Goal: Task Accomplishment & Management: Use online tool/utility

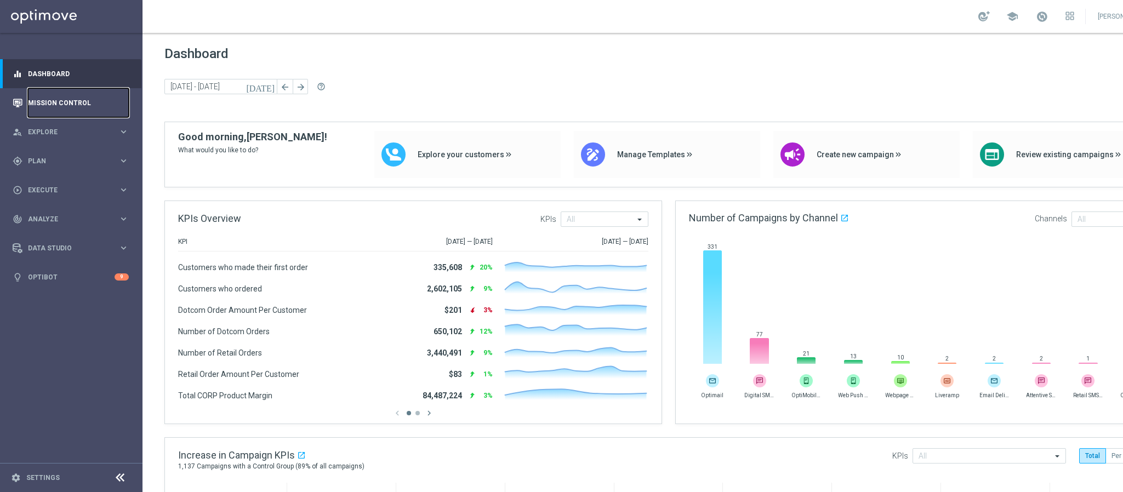
click at [52, 94] on link "Mission Control" at bounding box center [78, 102] width 101 height 29
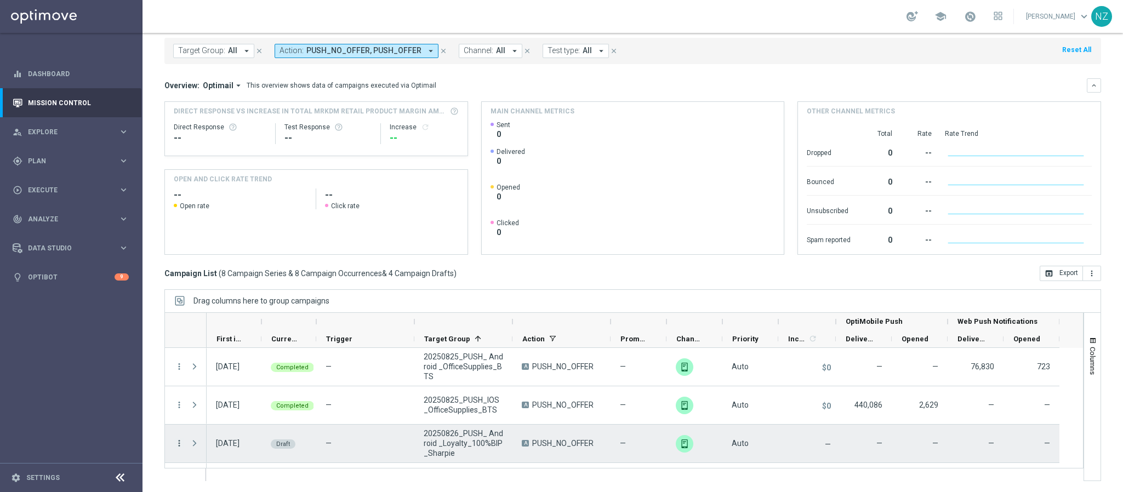
click at [178, 442] on icon "more_vert" at bounding box center [179, 443] width 10 height 10
click at [242, 411] on div "Edit" at bounding box center [252, 411] width 102 height 8
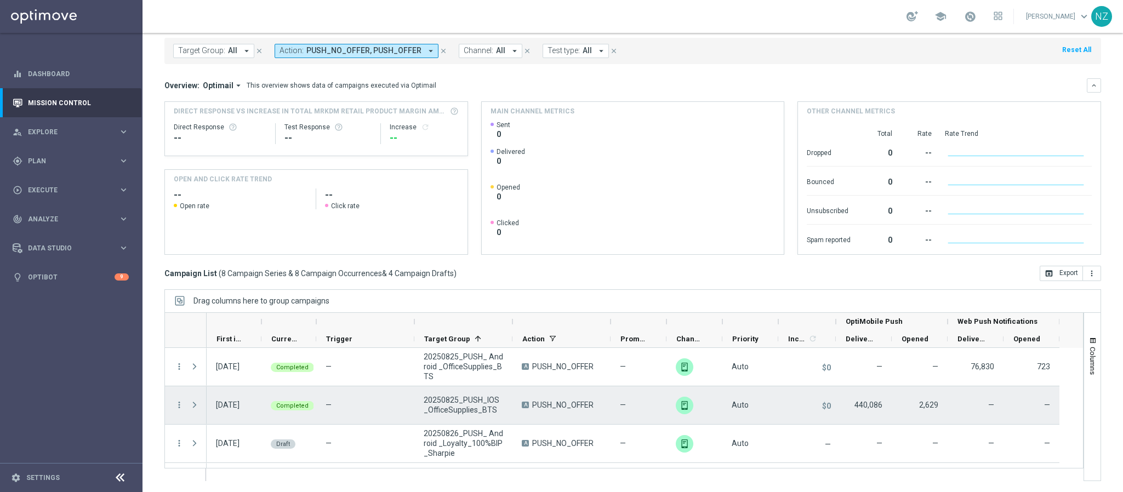
scroll to position [82, 0]
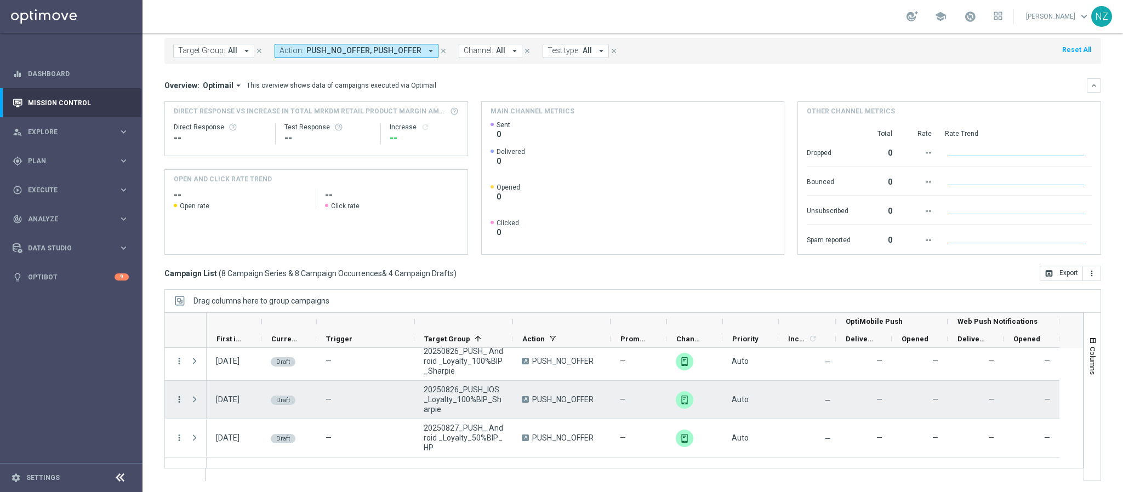
click at [180, 398] on icon "more_vert" at bounding box center [179, 400] width 10 height 10
click at [220, 443] on div "Edit" at bounding box center [252, 442] width 102 height 8
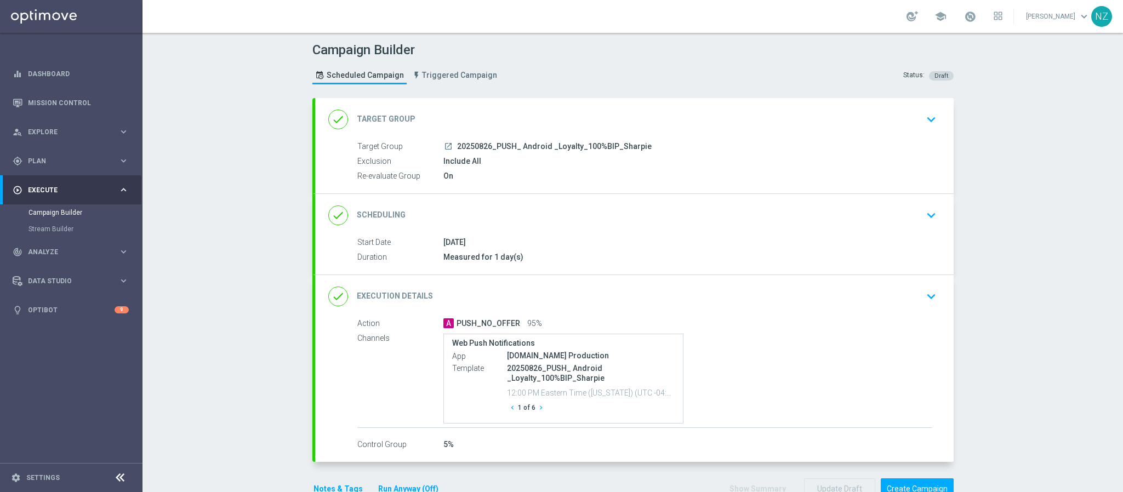
scroll to position [43, 0]
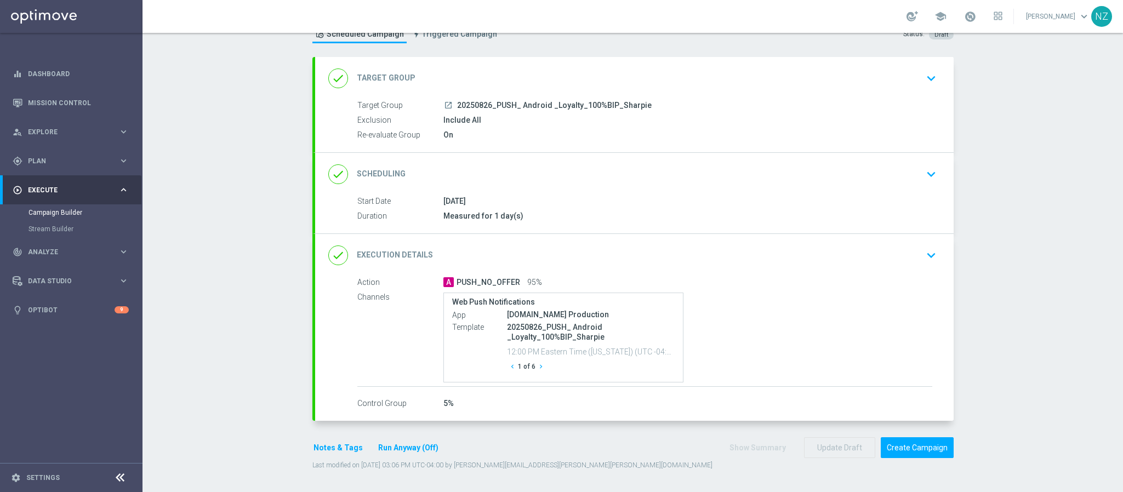
click at [924, 248] on icon "keyboard_arrow_down" at bounding box center [931, 255] width 16 height 16
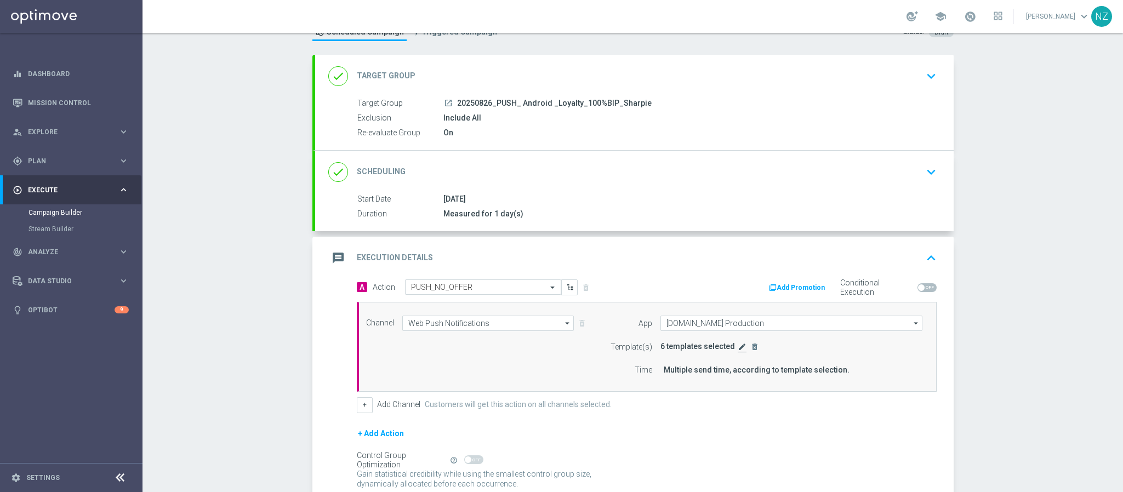
click at [738, 346] on icon "edit" at bounding box center [742, 346] width 9 height 9
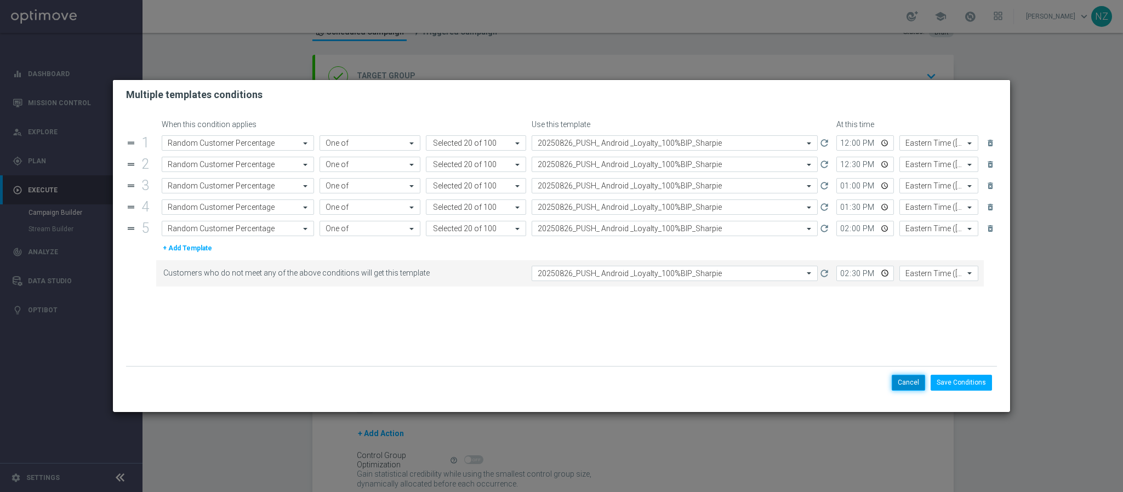
click at [896, 384] on button "Cancel" at bounding box center [907, 382] width 33 height 15
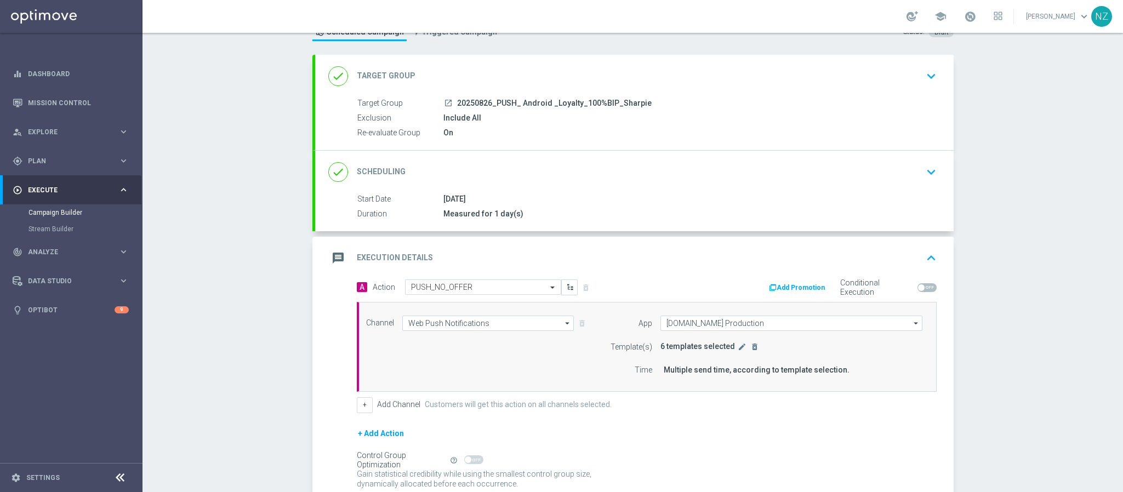
scroll to position [153, 0]
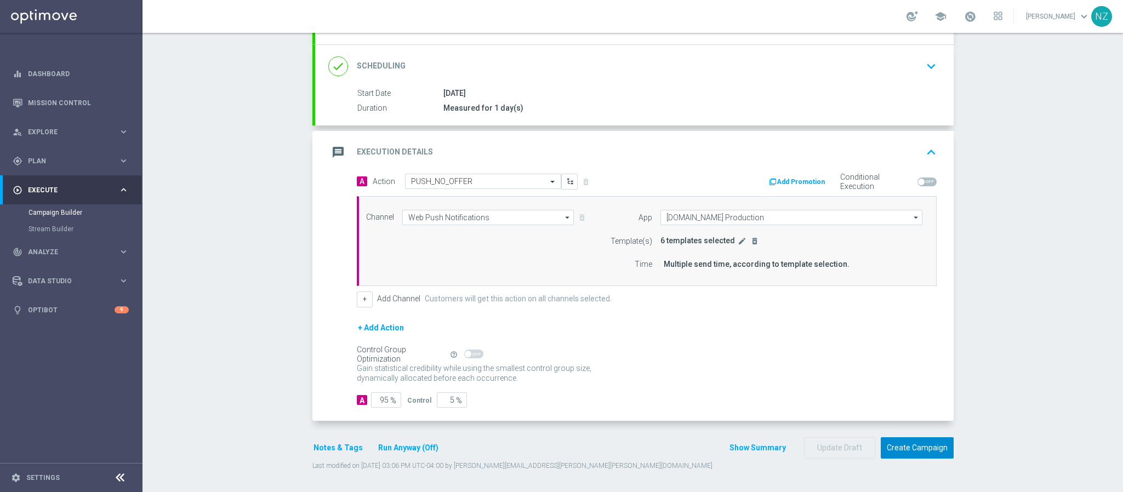
click at [911, 445] on button "Create Campaign" at bounding box center [917, 447] width 73 height 21
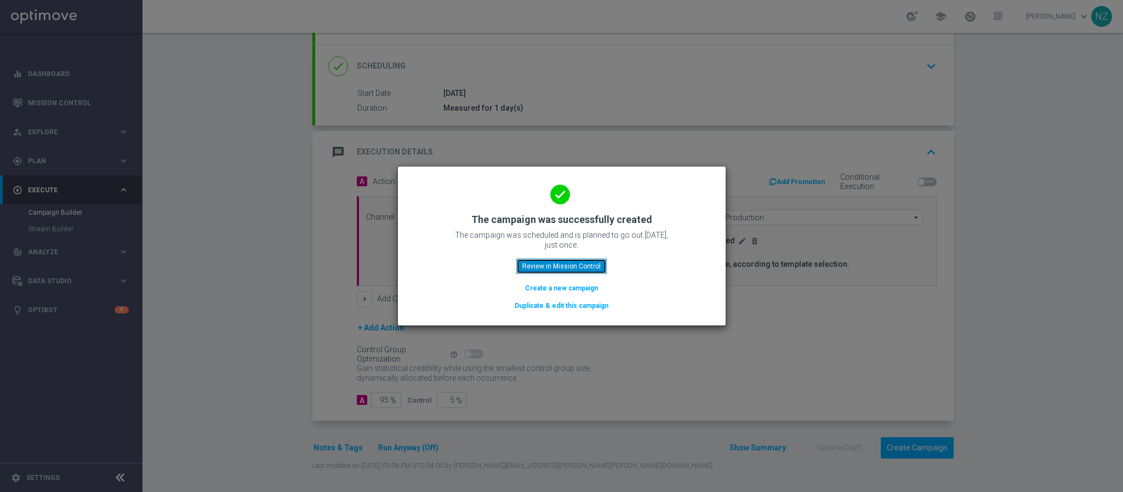
click at [573, 265] on button "Review in Mission Control" at bounding box center [561, 266] width 90 height 15
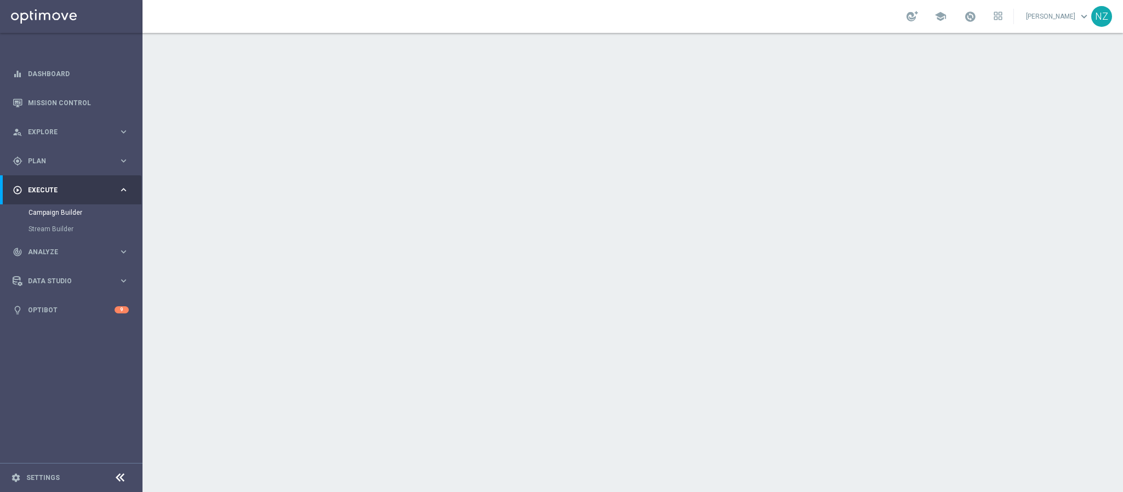
scroll to position [43, 0]
click at [931, 247] on icon "keyboard_arrow_down" at bounding box center [931, 255] width 16 height 16
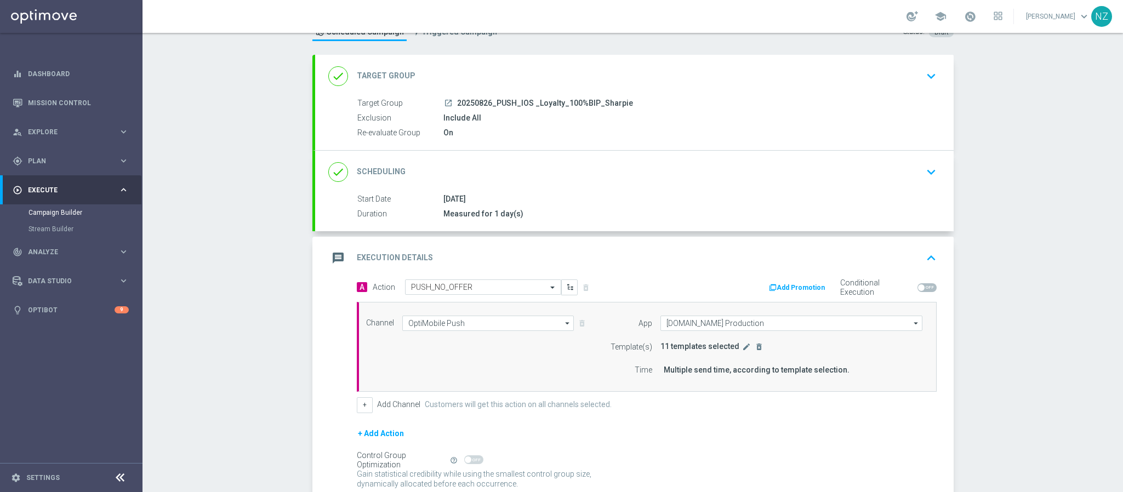
scroll to position [125, 0]
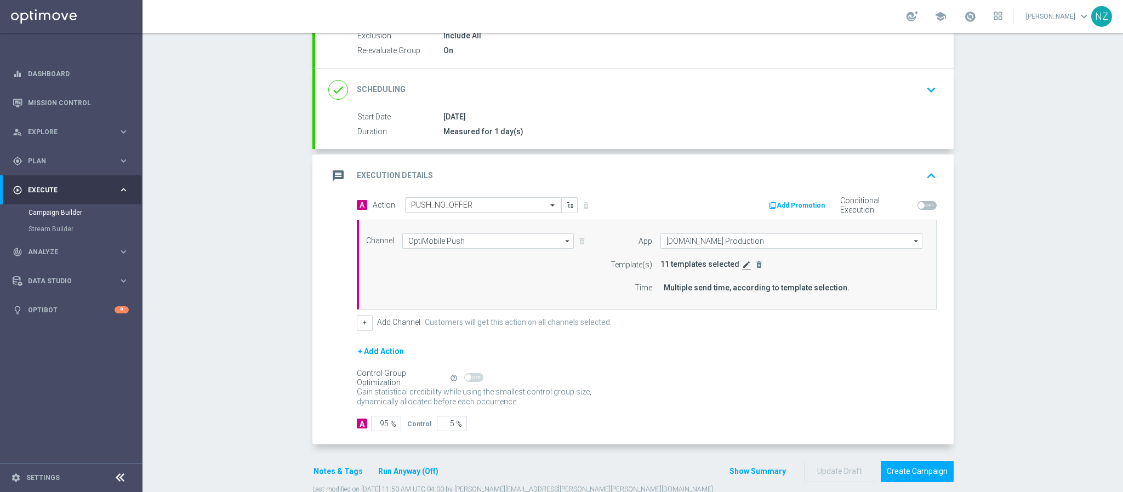
click at [742, 266] on icon "edit" at bounding box center [746, 264] width 9 height 9
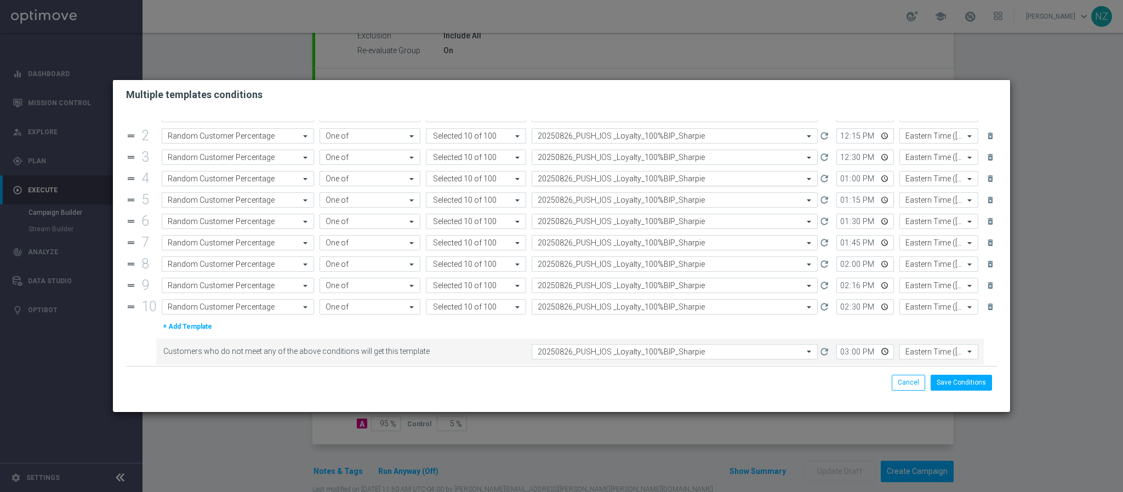
scroll to position [38, 0]
click at [984, 384] on button "Save Conditions" at bounding box center [960, 382] width 61 height 15
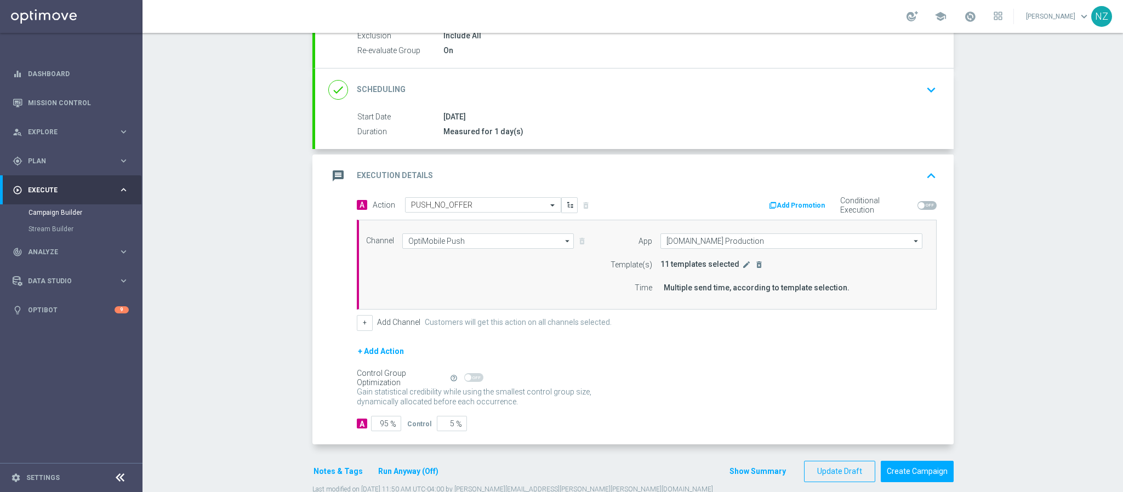
scroll to position [153, 0]
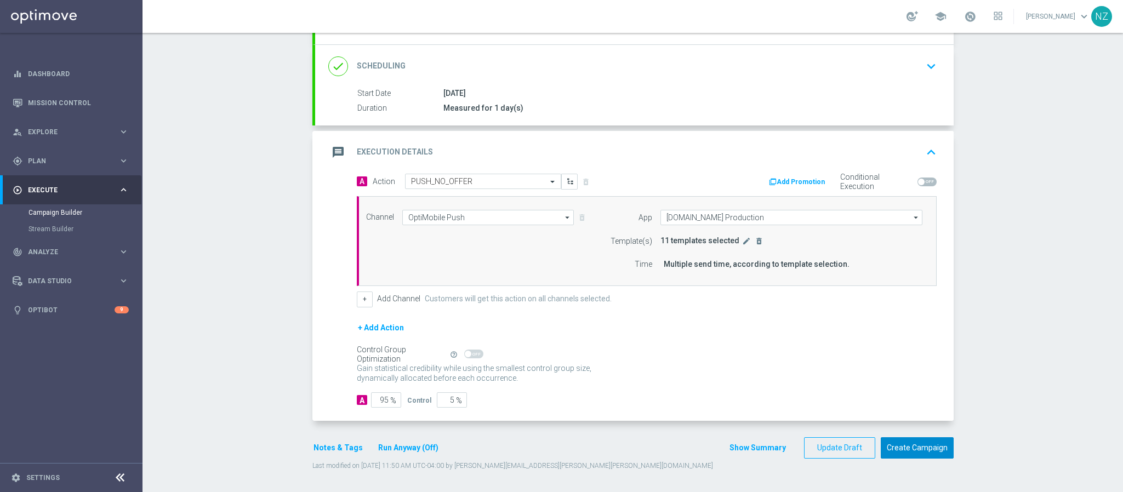
click at [911, 450] on button "Create Campaign" at bounding box center [917, 447] width 73 height 21
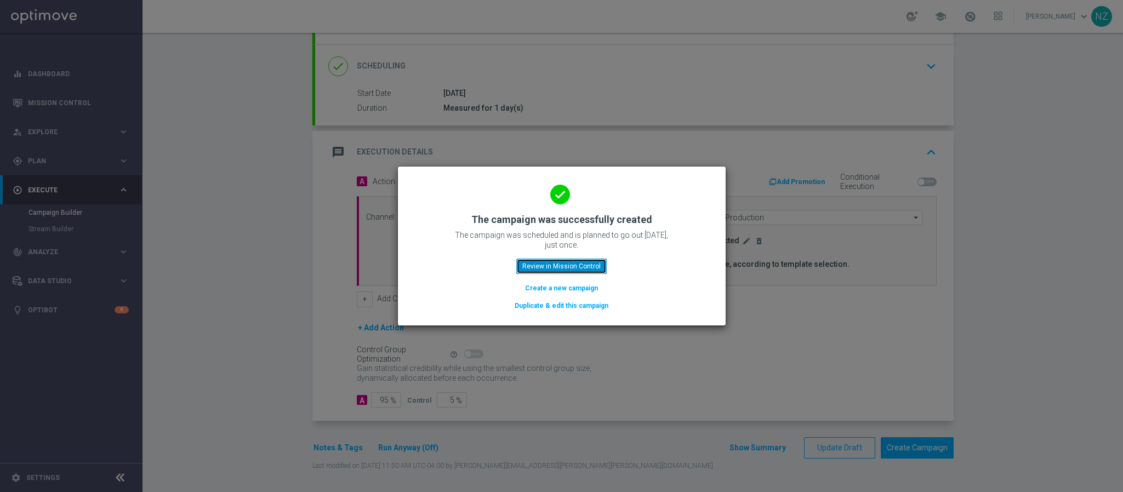
click at [531, 260] on button "Review in Mission Control" at bounding box center [561, 266] width 90 height 15
